Goal: Find specific page/section: Find specific page/section

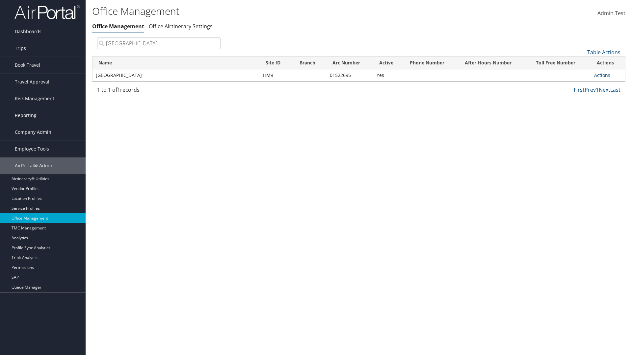
type input "[GEOGRAPHIC_DATA]"
click at [602, 75] on link "Actions" at bounding box center [602, 75] width 16 height 6
click at [580, 96] on link "View Accounts" at bounding box center [580, 95] width 56 height 11
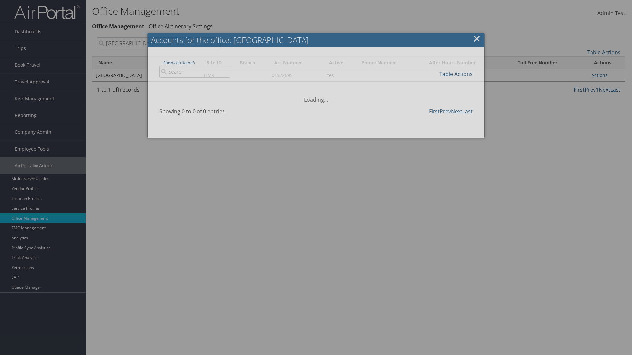
click at [456, 74] on link "Table Actions" at bounding box center [455, 73] width 33 height 7
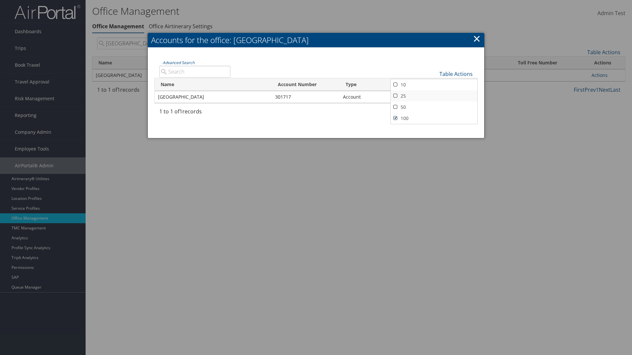
click at [434, 96] on link "25" at bounding box center [434, 95] width 87 height 11
click at [456, 74] on link "Table Actions" at bounding box center [455, 73] width 33 height 7
click at [434, 95] on link "Page Length" at bounding box center [434, 95] width 87 height 11
click at [434, 107] on link "50" at bounding box center [434, 107] width 87 height 11
click at [456, 74] on link "Table Actions" at bounding box center [455, 73] width 33 height 7
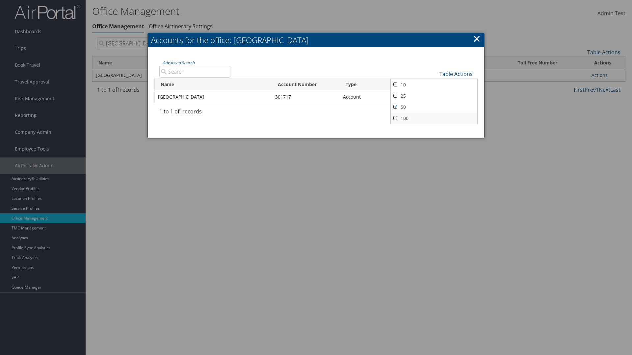
click at [434, 118] on link "100" at bounding box center [434, 118] width 87 height 11
click at [456, 74] on link "Table Actions" at bounding box center [455, 73] width 33 height 7
click at [434, 84] on link "Column Visibility" at bounding box center [434, 84] width 87 height 11
click at [434, 85] on link "Name" at bounding box center [434, 84] width 87 height 11
click at [434, 96] on link "Account Number" at bounding box center [434, 95] width 87 height 11
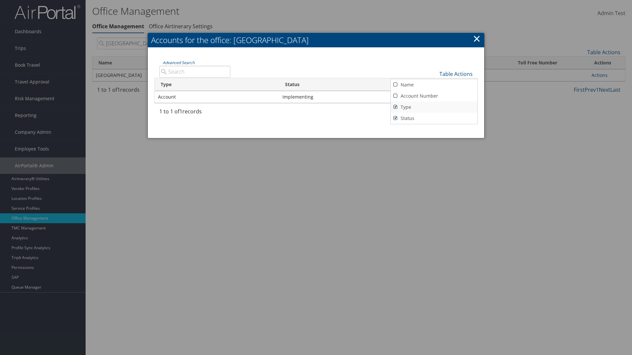
click at [434, 107] on link "Type" at bounding box center [434, 107] width 87 height 11
click at [434, 118] on link "Status" at bounding box center [434, 118] width 87 height 11
